Goal: Transaction & Acquisition: Purchase product/service

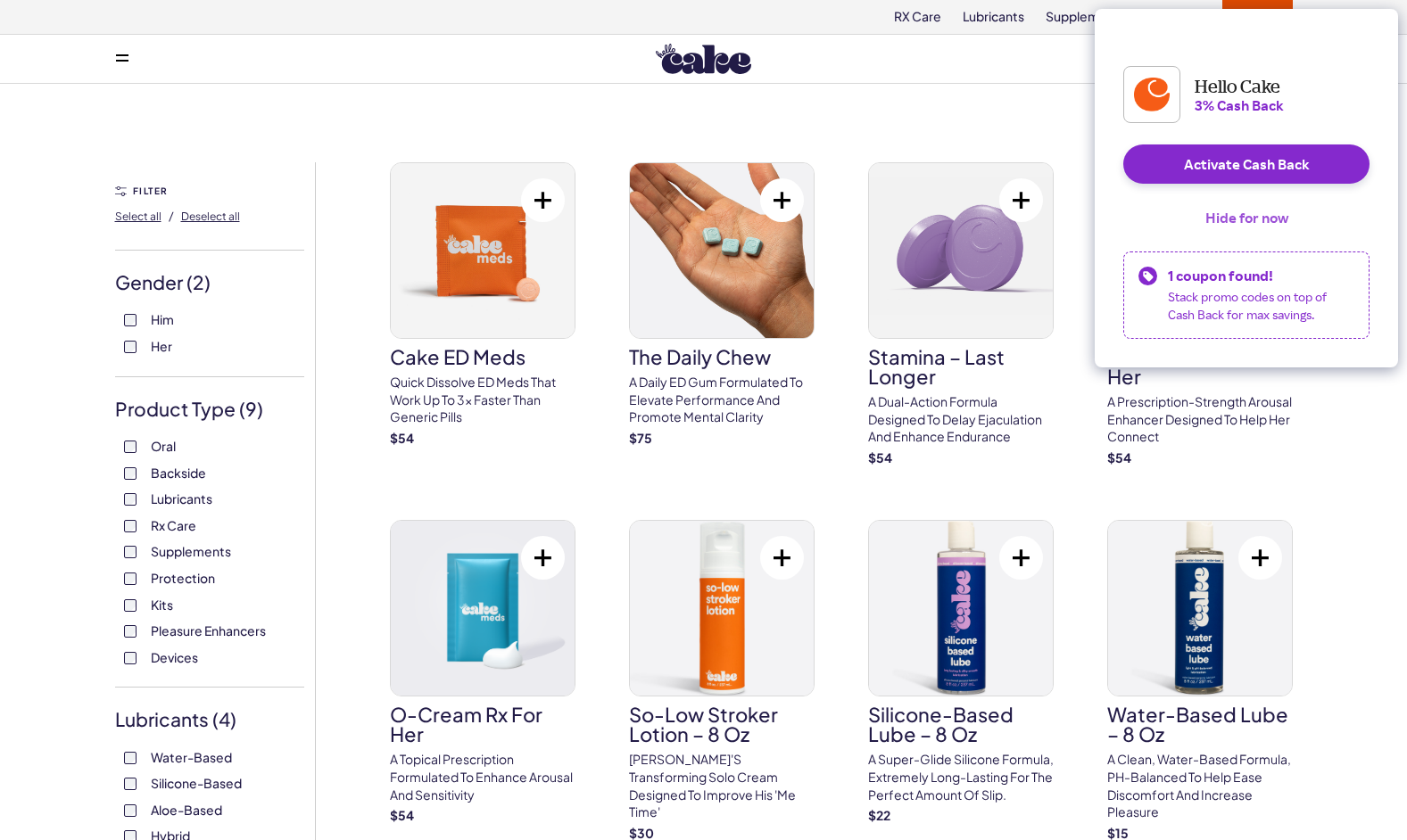
click at [1261, 237] on button "Hide for now" at bounding box center [1246, 217] width 111 height 39
